Goal: Task Accomplishment & Management: Manage account settings

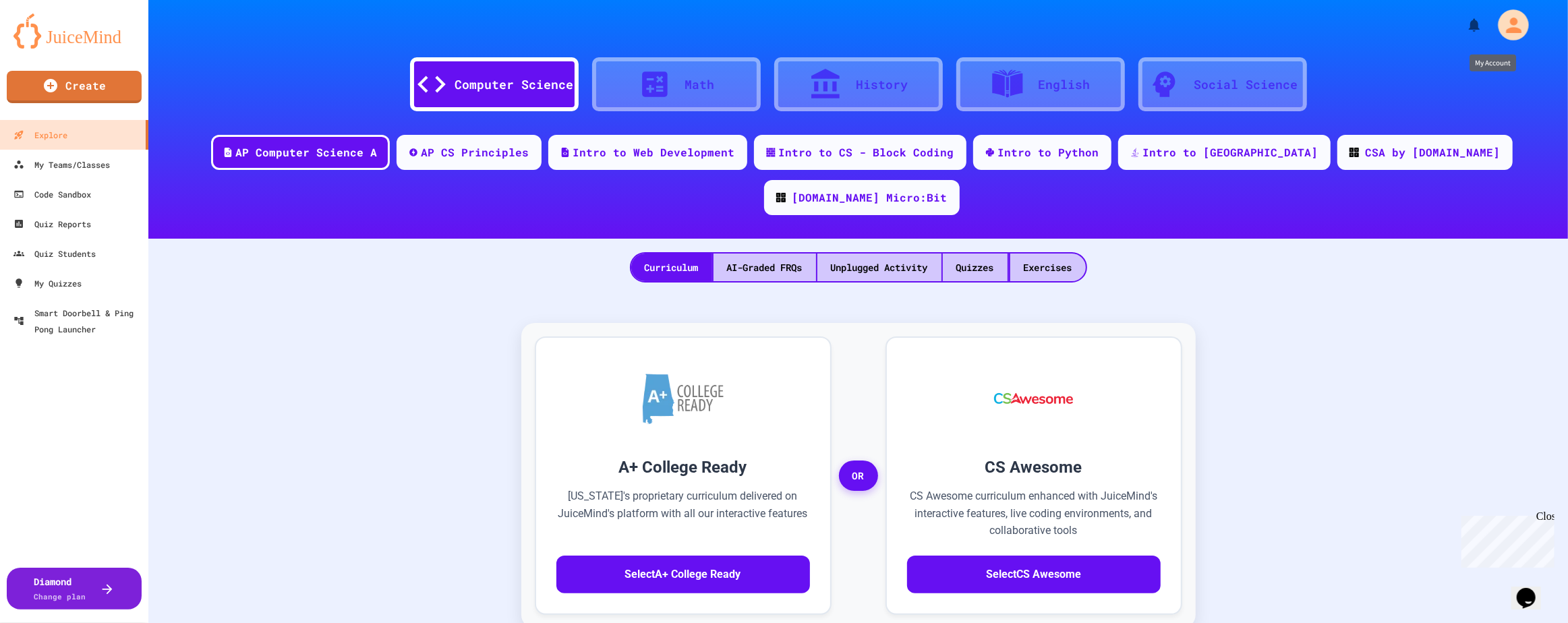
click at [1502, 26] on icon "My Account" at bounding box center [1513, 25] width 23 height 23
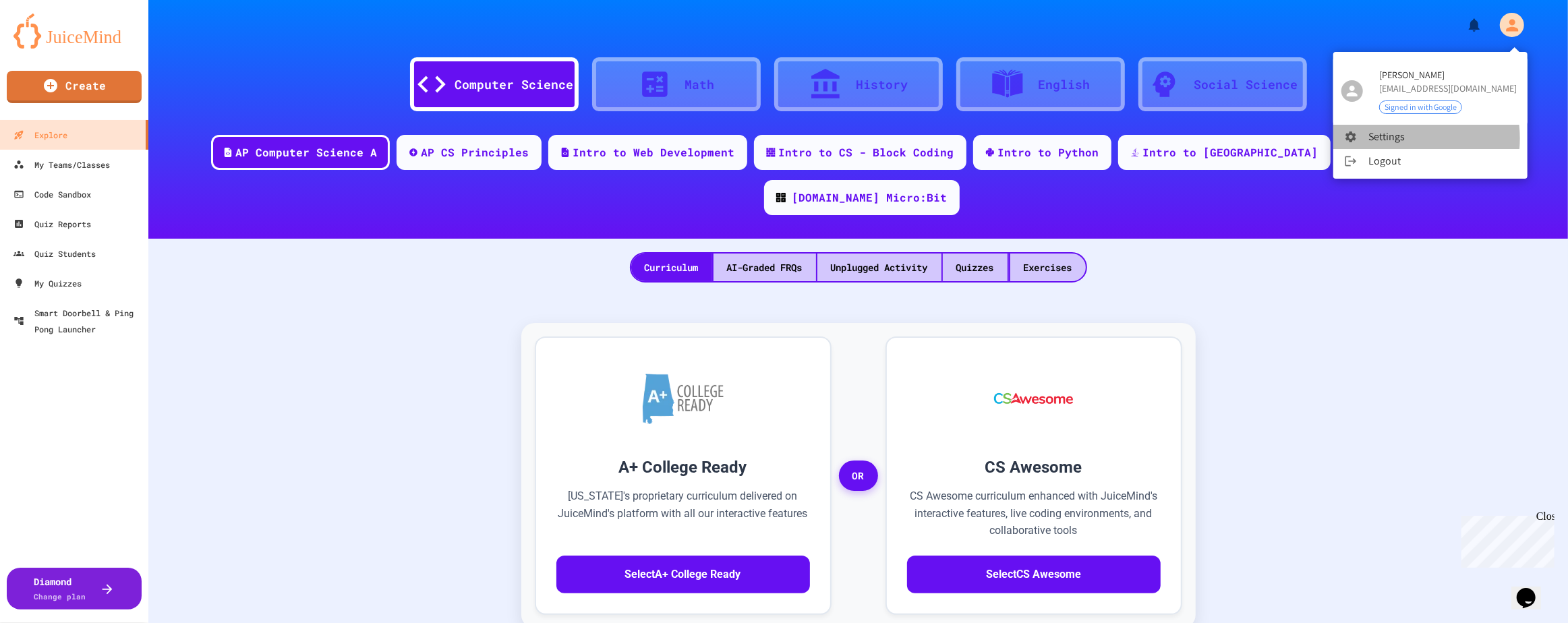
click at [1397, 138] on li "Settings" at bounding box center [1430, 137] width 194 height 24
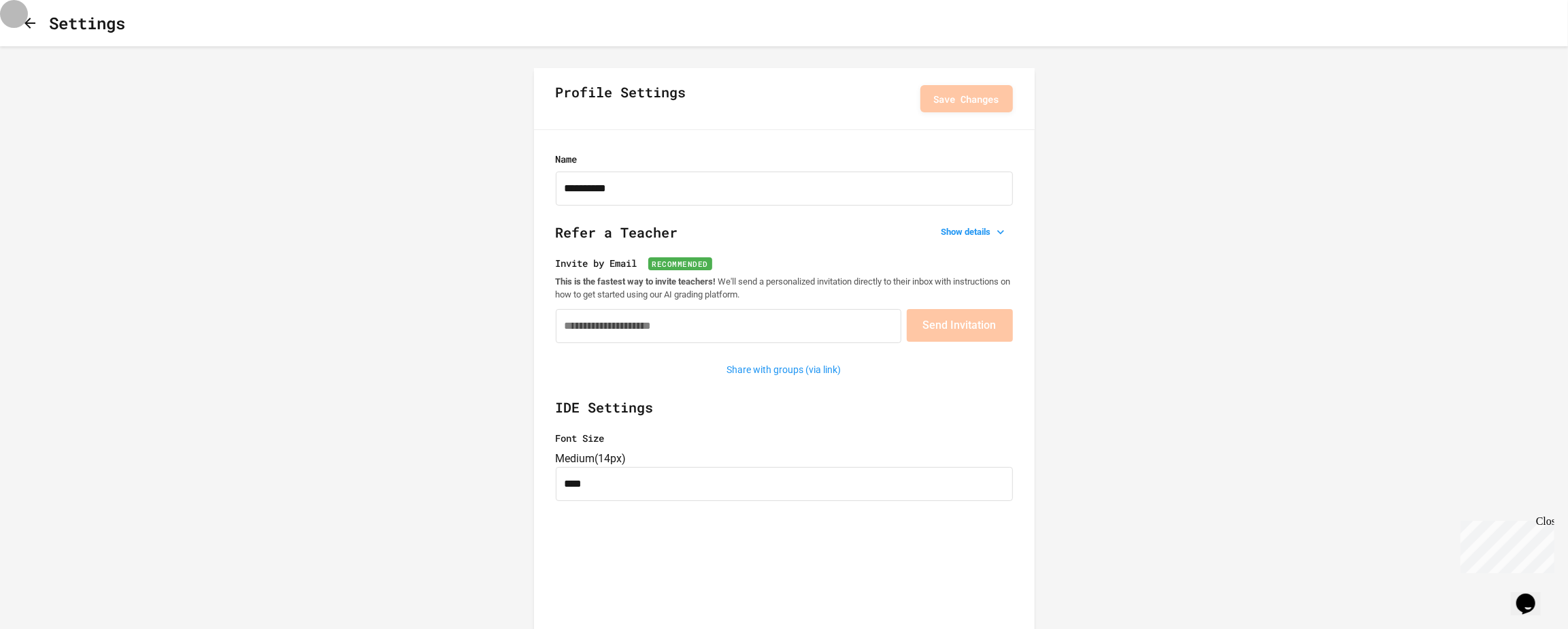
click at [37, 31] on icon "button" at bounding box center [30, 23] width 17 height 17
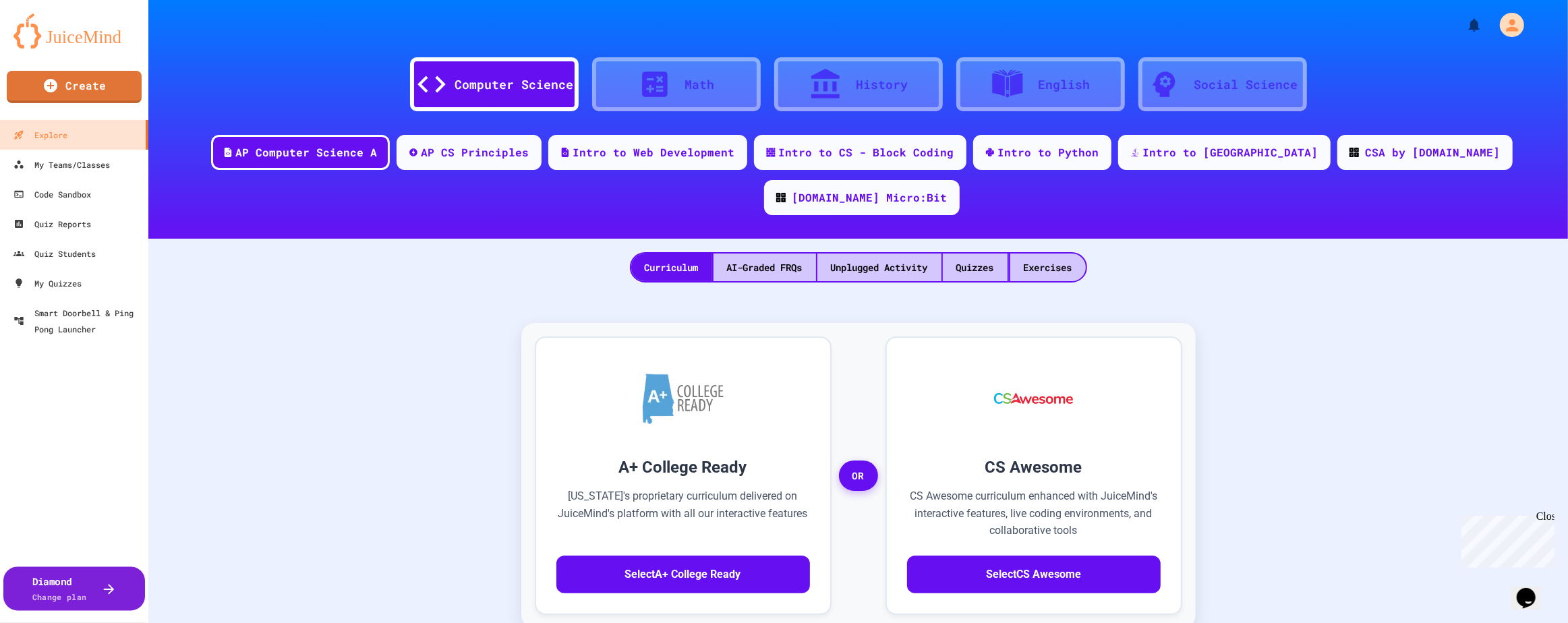
click at [74, 584] on div "Diamond Change plan" at bounding box center [60, 588] width 54 height 29
click at [91, 163] on div "My Teams/Classes" at bounding box center [60, 165] width 99 height 17
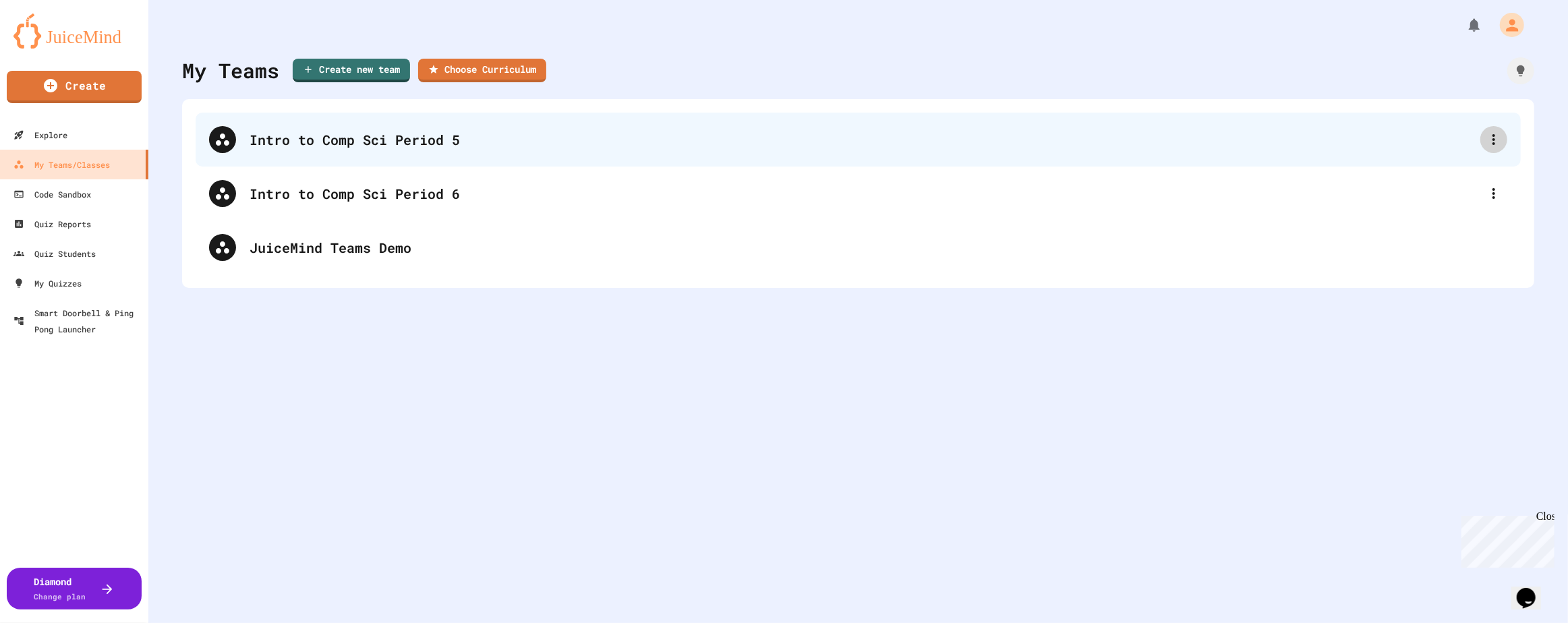
click at [1485, 136] on icon at bounding box center [1493, 139] width 16 height 16
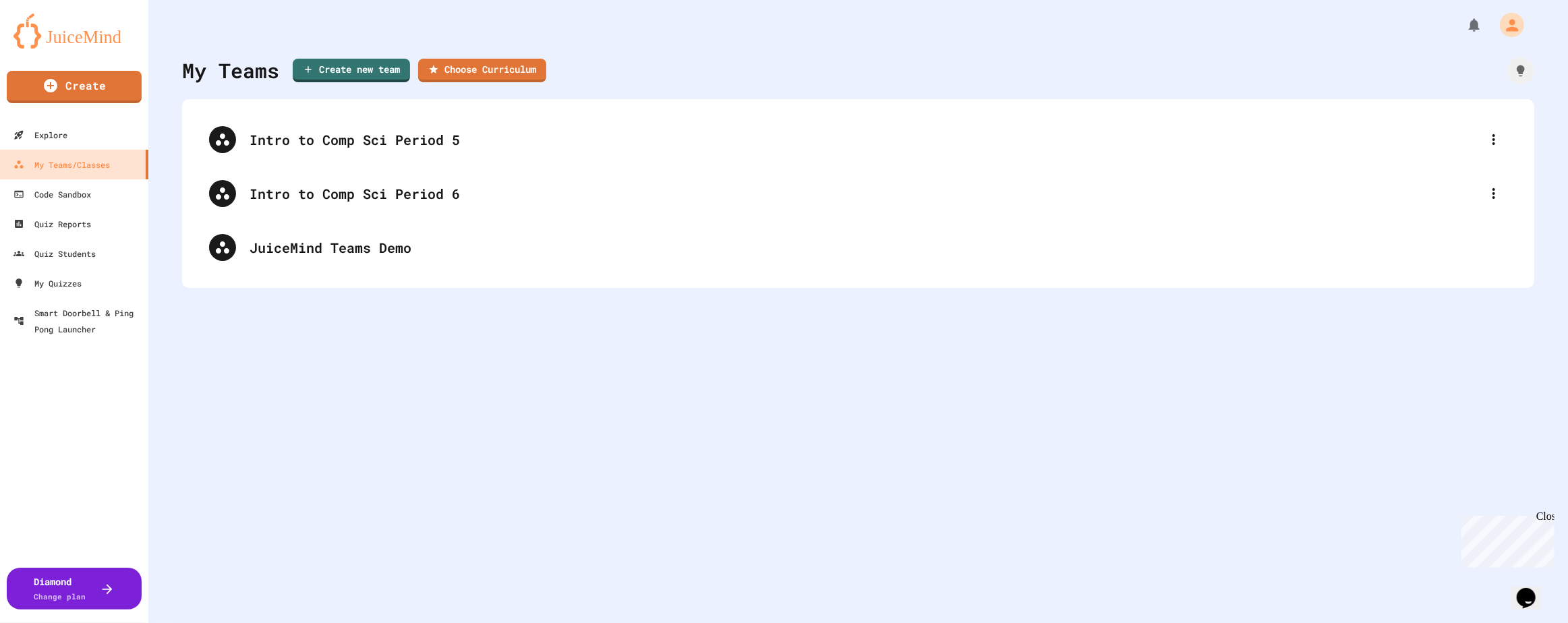
click at [1482, 135] on div at bounding box center [784, 312] width 1568 height 623
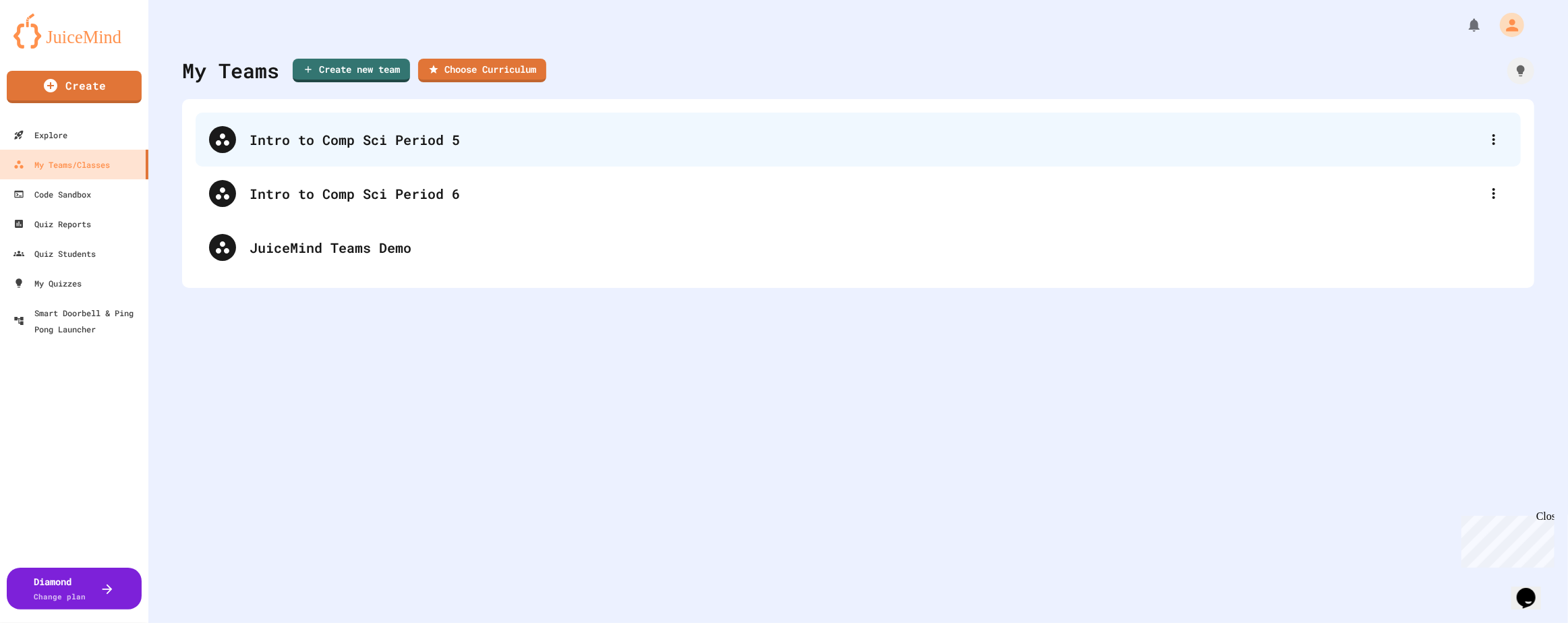
click at [387, 141] on div "Intro to Comp Sci Period 5" at bounding box center [865, 139] width 1231 height 20
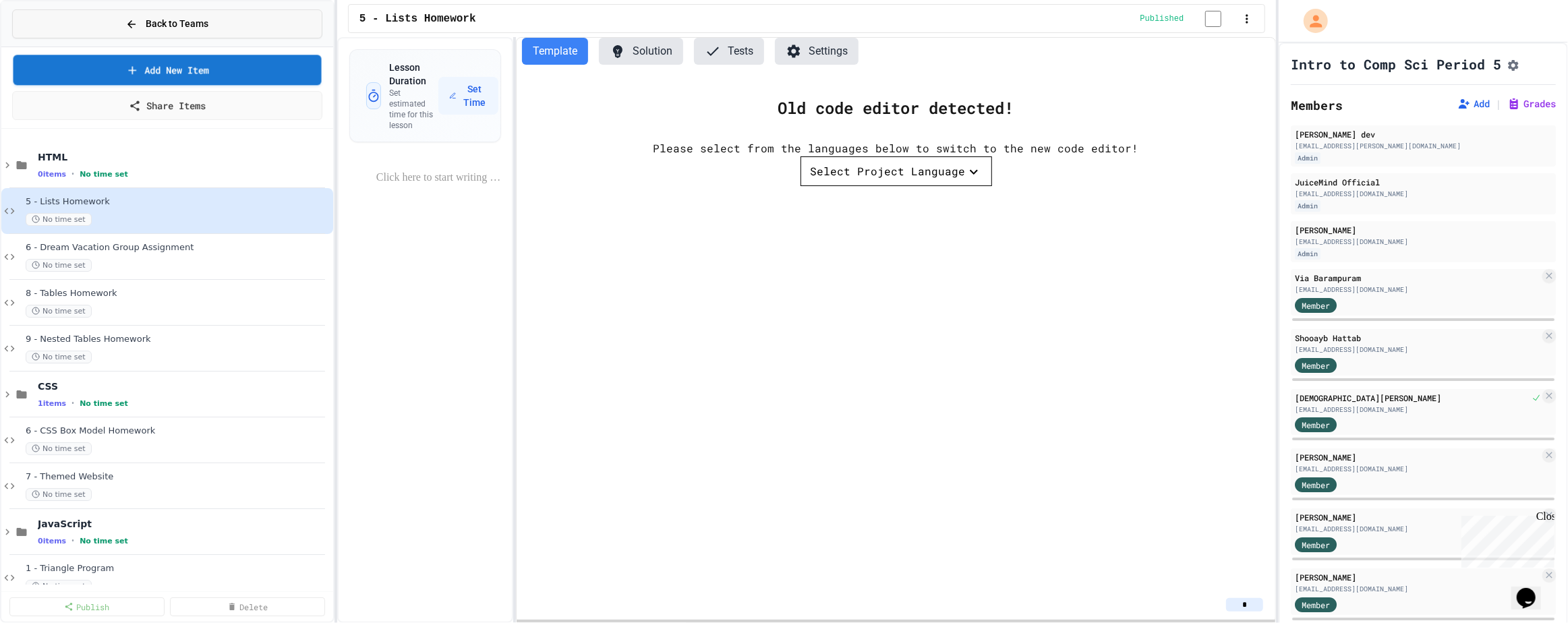
click at [159, 27] on span "Back to Teams" at bounding box center [177, 24] width 63 height 14
